Goal: Navigation & Orientation: Go to known website

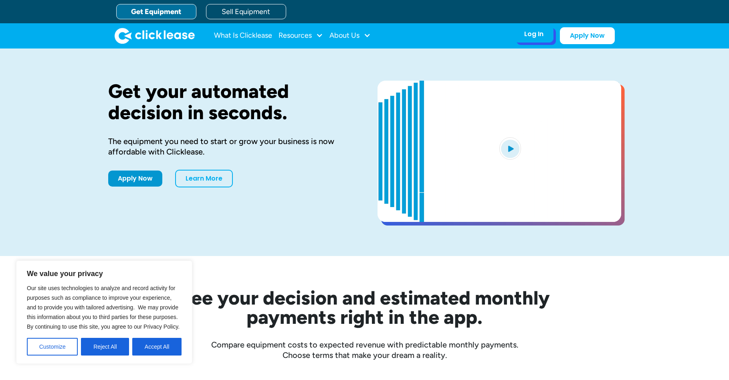
click at [535, 38] on div "Log In Account login I use Clicklease to get my equipment Partner Portal I offe…" at bounding box center [533, 34] width 39 height 17
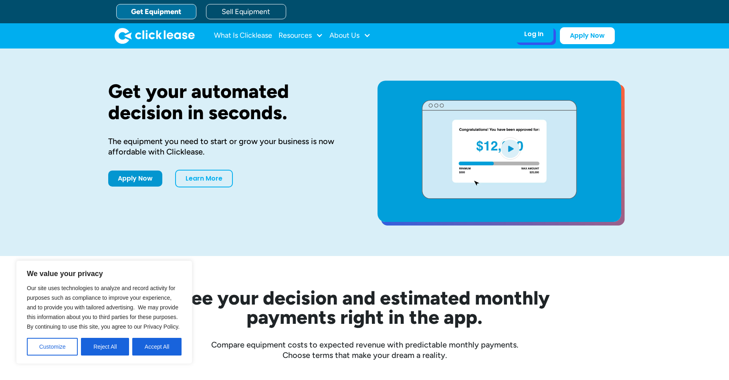
click at [533, 40] on div "Log In Account login I use Clicklease to get my equipment Partner Portal I offe…" at bounding box center [533, 34] width 39 height 17
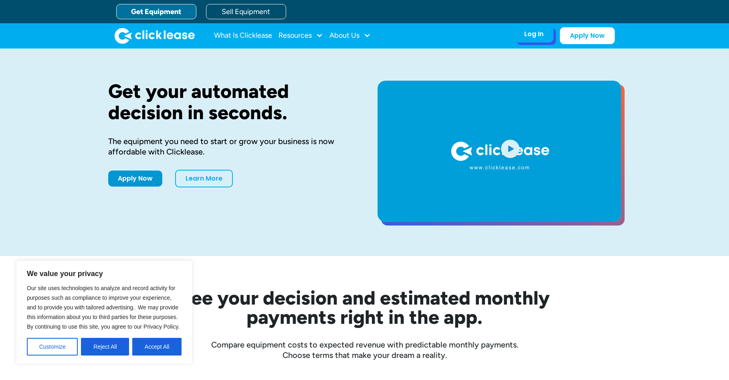
click at [523, 37] on div "Log In Account login I use Clicklease to get my equipment Partner Portal I offe…" at bounding box center [533, 34] width 39 height 17
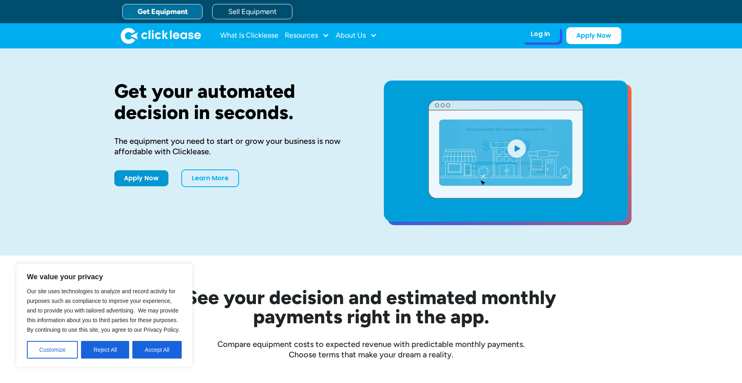
click at [536, 40] on div "Log In Account login I use Clicklease to get my equipment Partner Portal I offe…" at bounding box center [539, 34] width 39 height 17
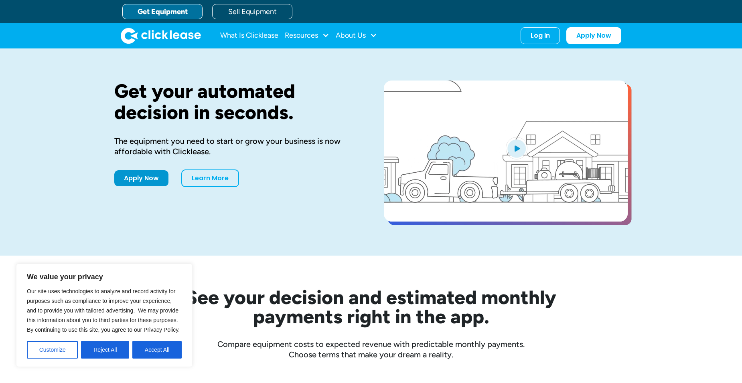
click at [538, 43] on div "Log In Account login I use Clicklease to get my equipment Partner Portal I offe…" at bounding box center [570, 35] width 101 height 17
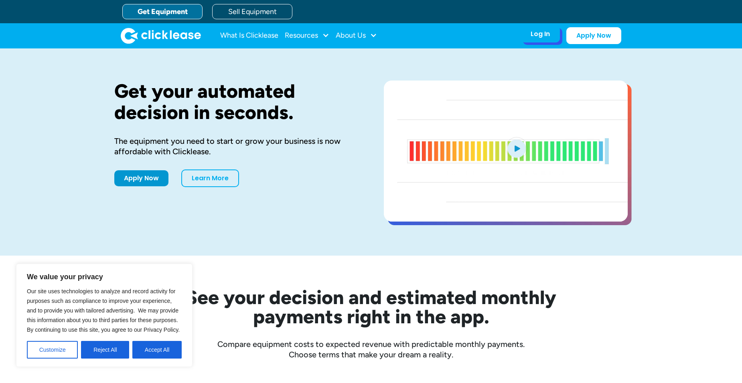
click at [537, 42] on div "Log In Account login I use Clicklease to get my equipment Partner Portal I offe…" at bounding box center [539, 34] width 39 height 17
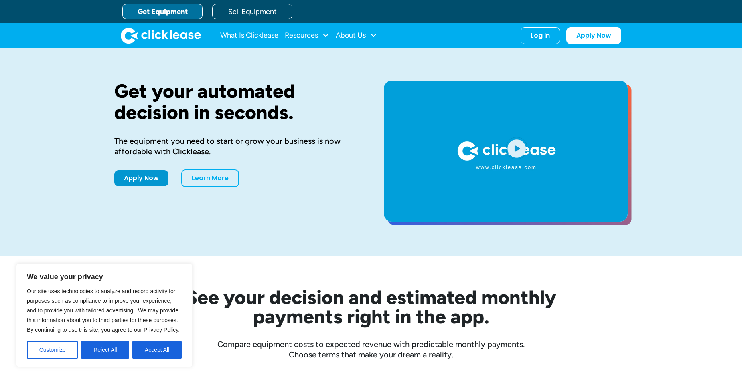
drag, startPoint x: 149, startPoint y: 347, endPoint x: 158, endPoint y: 344, distance: 9.1
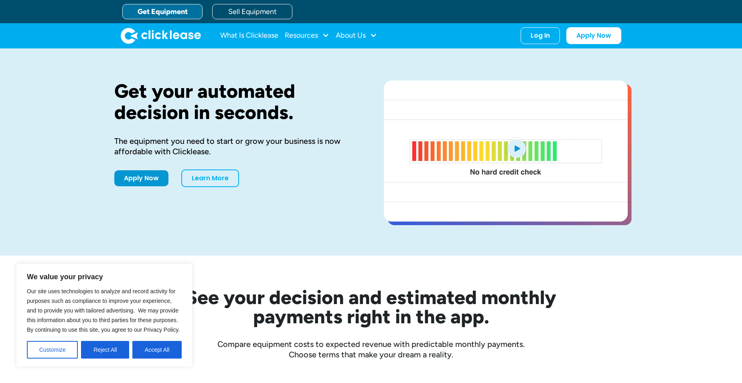
click at [147, 347] on button "Accept All" at bounding box center [156, 350] width 49 height 18
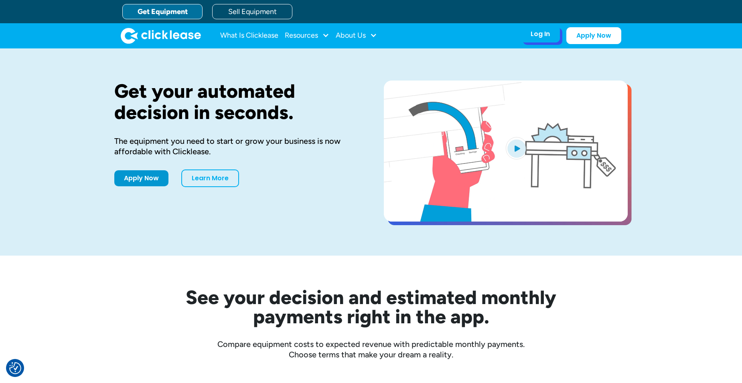
click at [542, 33] on div "Log In" at bounding box center [540, 34] width 19 height 8
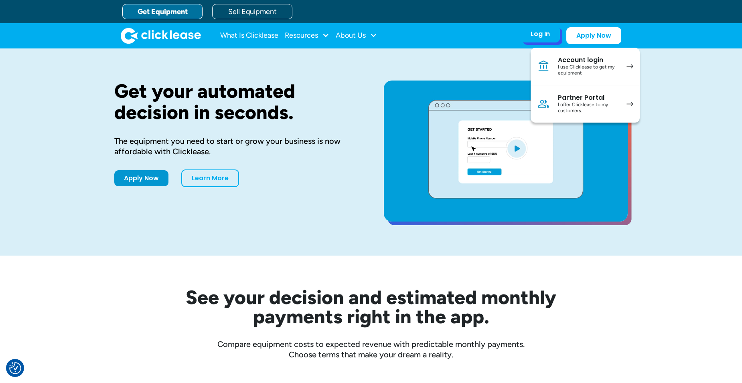
click at [580, 105] on div "I offer Clicklease to my customers." at bounding box center [588, 108] width 61 height 12
